Goal: Task Accomplishment & Management: Use online tool/utility

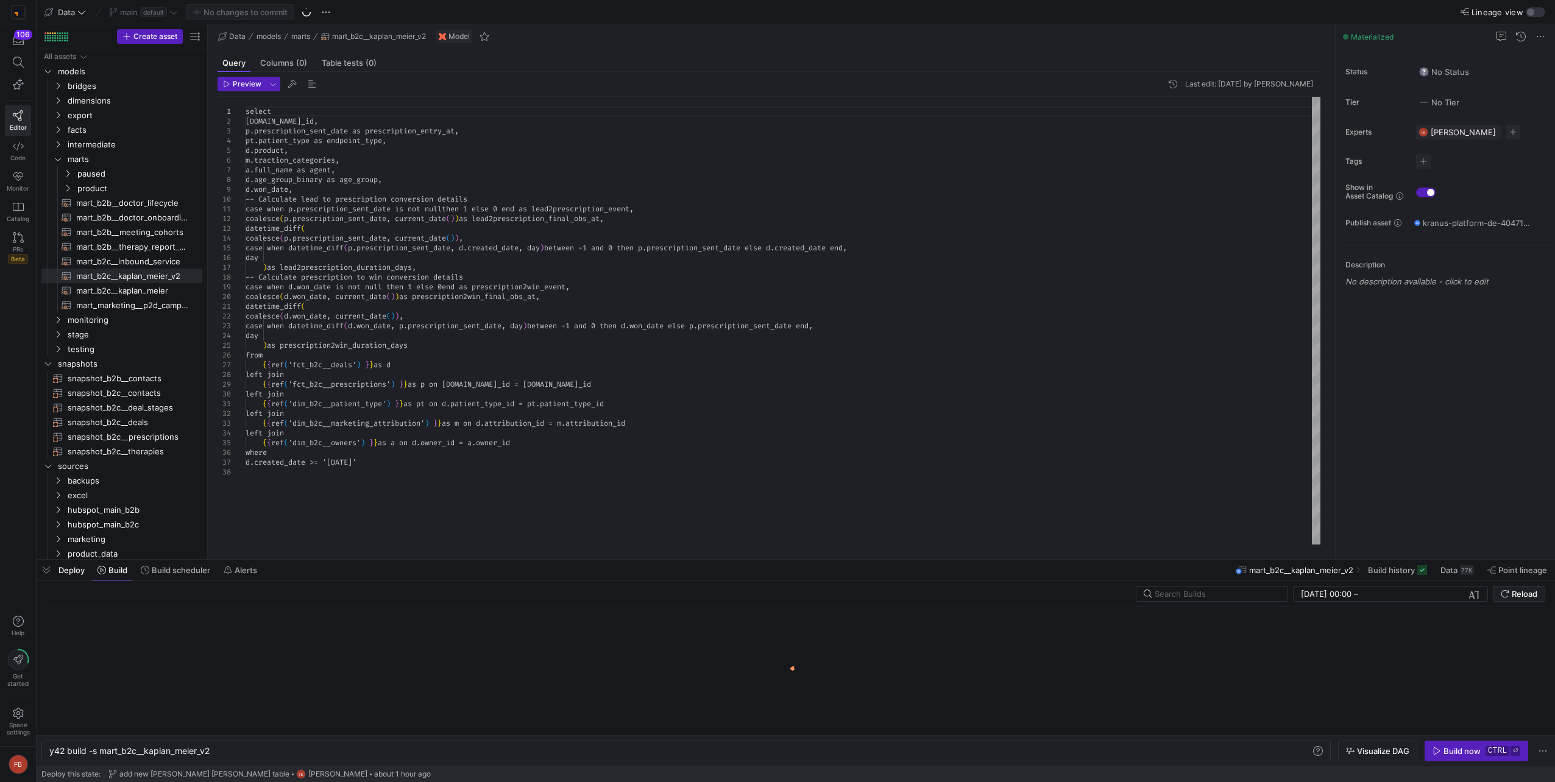
scroll to position [0, 161]
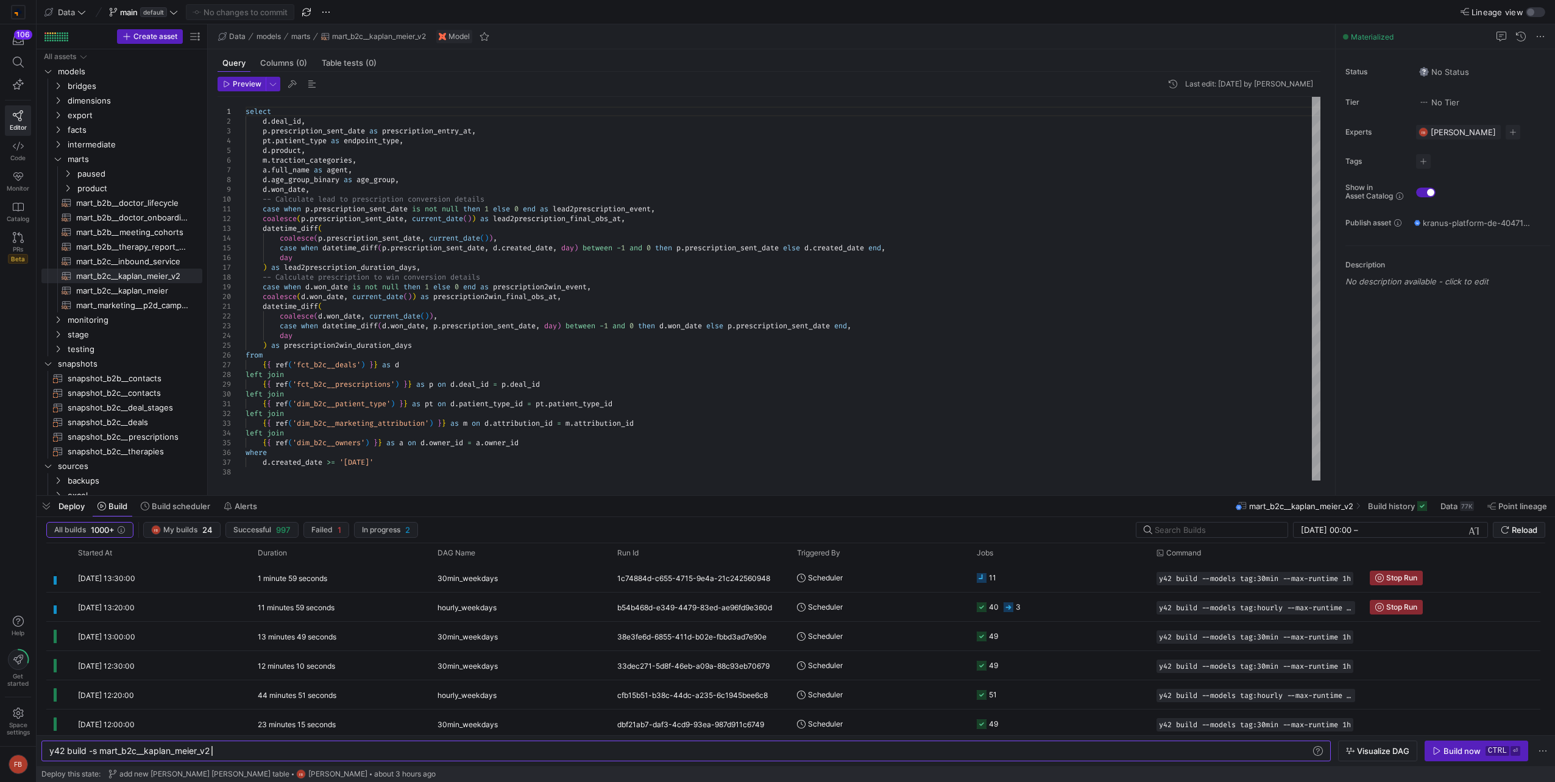
drag, startPoint x: 765, startPoint y: 559, endPoint x: 771, endPoint y: 509, distance: 50.3
click at [766, 494] on div at bounding box center [796, 495] width 1518 height 5
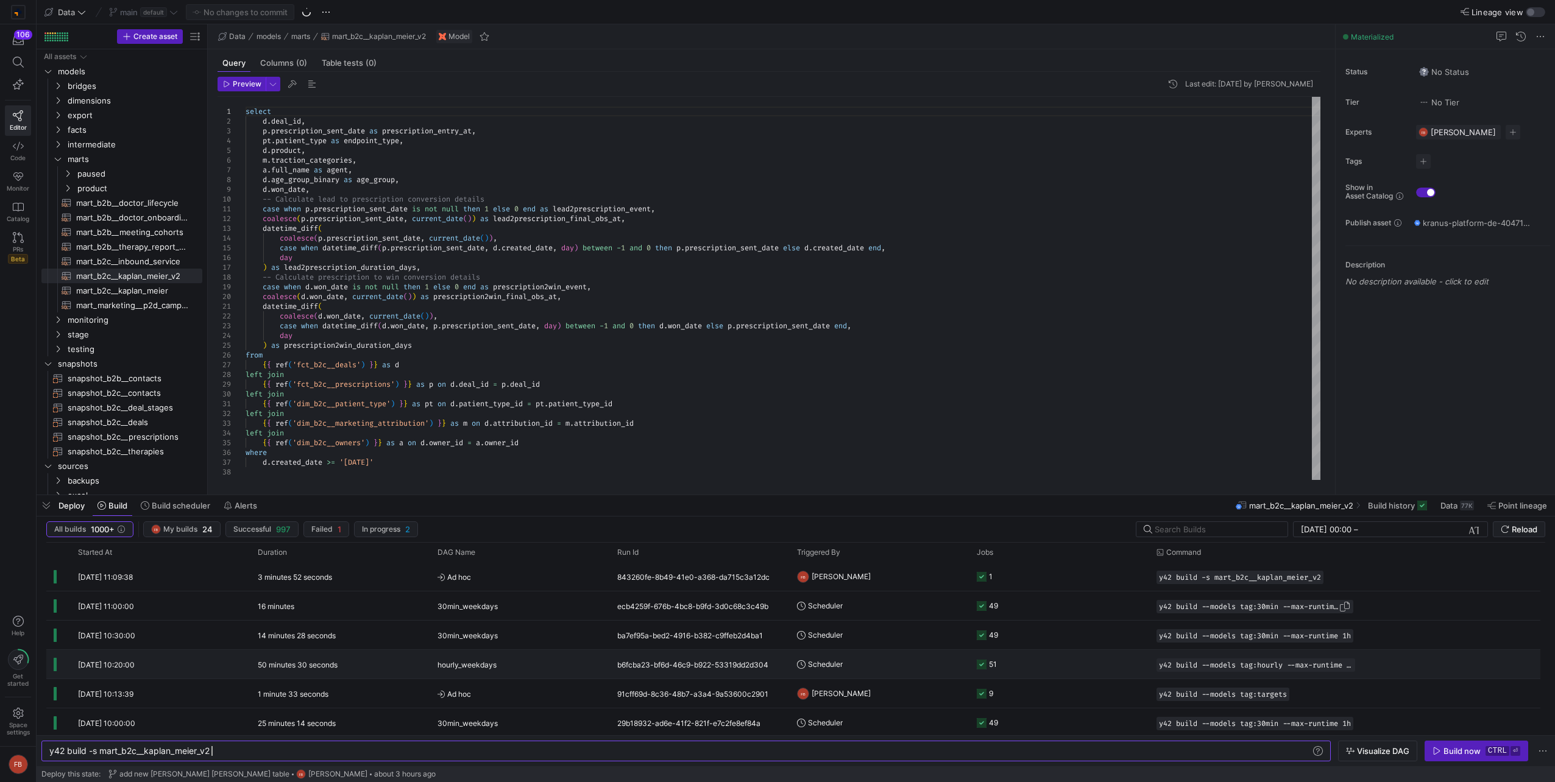
scroll to position [244, 0]
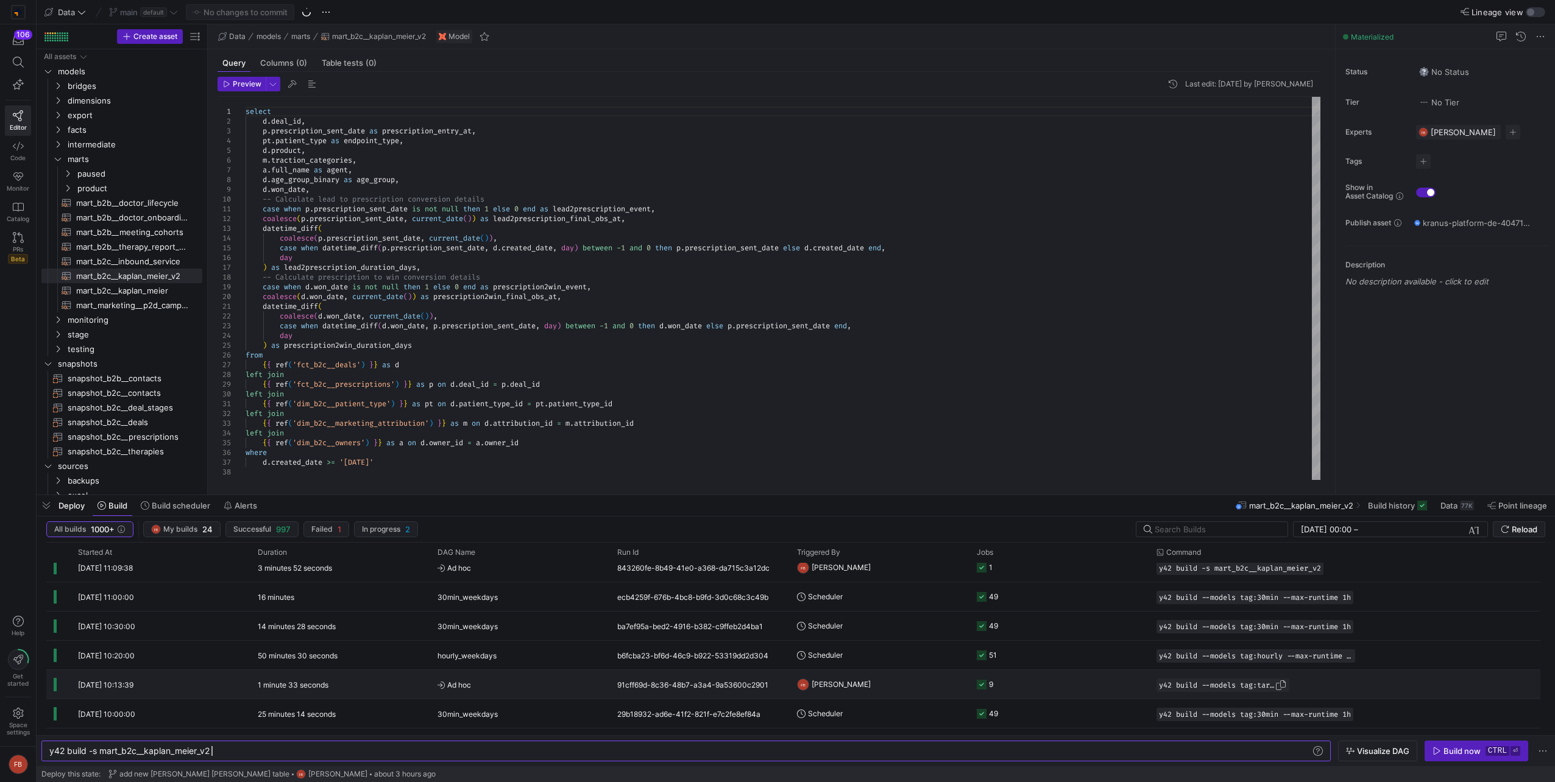
click at [1279, 685] on span "button" at bounding box center [1280, 685] width 12 height 12
click at [778, 747] on div "y42 build -s mart_b2c__kaplan_meier_v2" at bounding box center [680, 751] width 1262 height 10
type textarea "y42 build --models tag:targets"
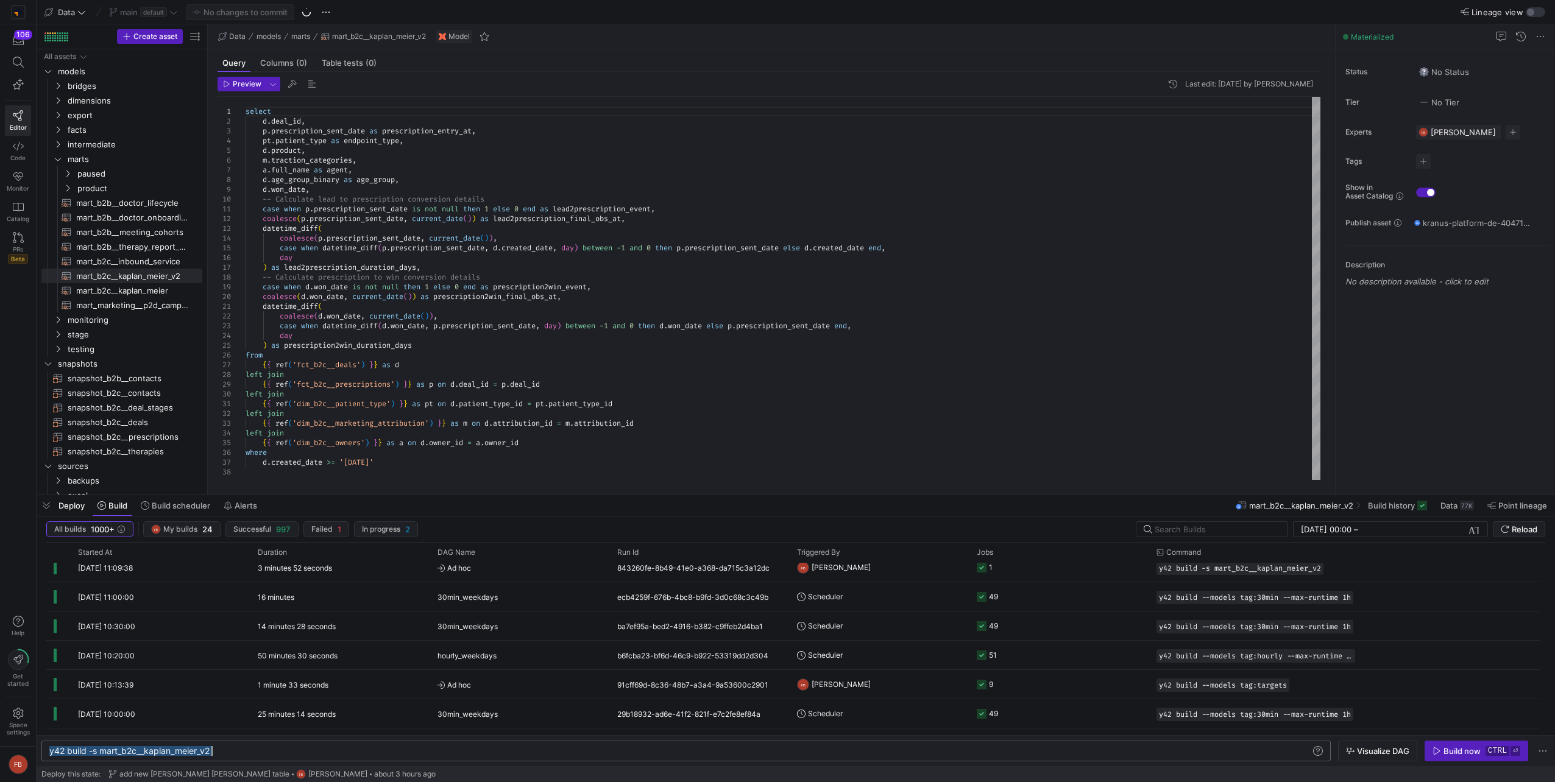
scroll to position [0, 122]
click at [1475, 748] on div "Build now" at bounding box center [1461, 751] width 37 height 10
